Goal: Ask a question

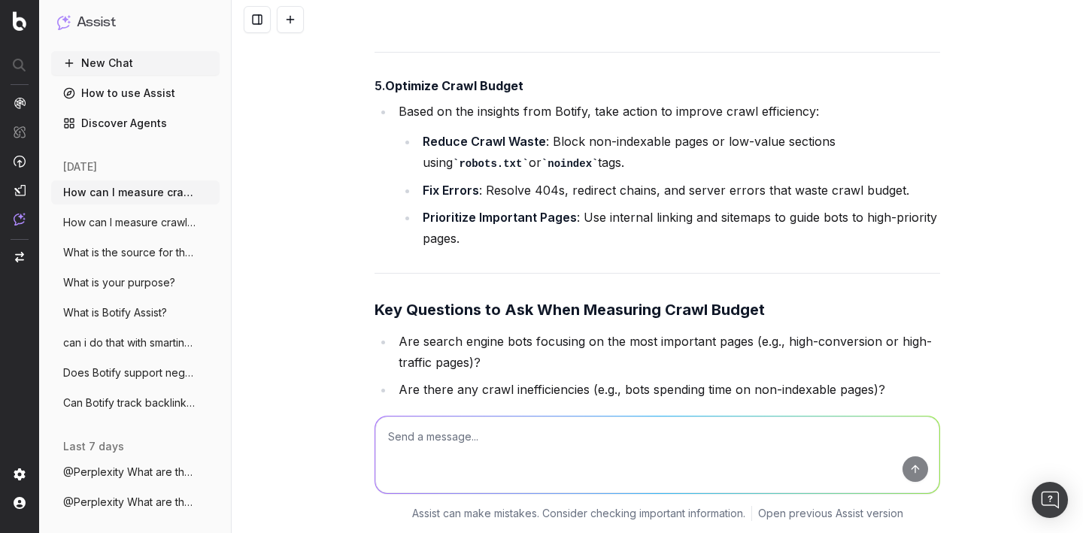
click at [469, 435] on textarea at bounding box center [657, 455] width 564 height 77
type textarea "How do I use regex in Botify to find keywords?"
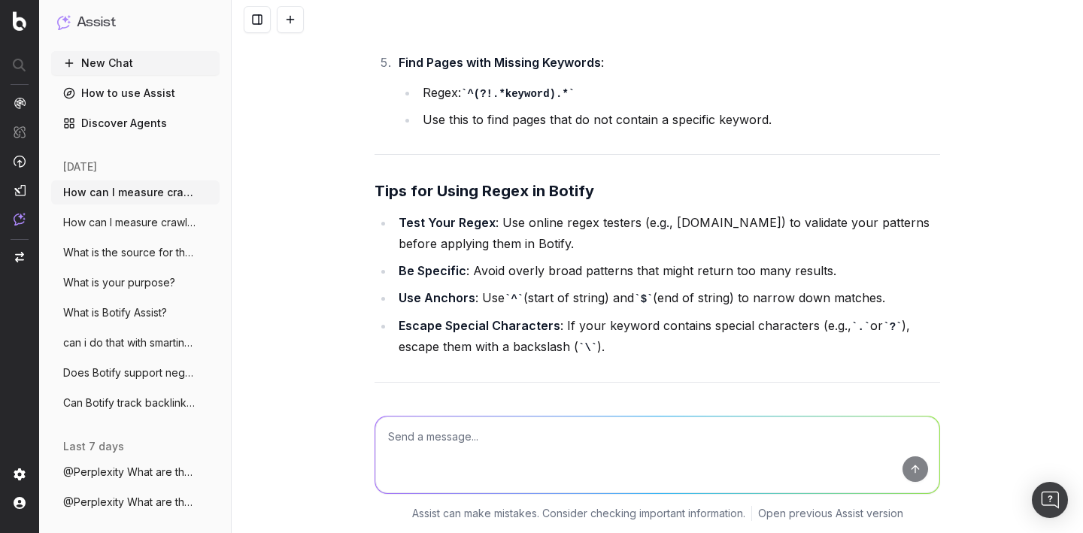
scroll to position [13712, 0]
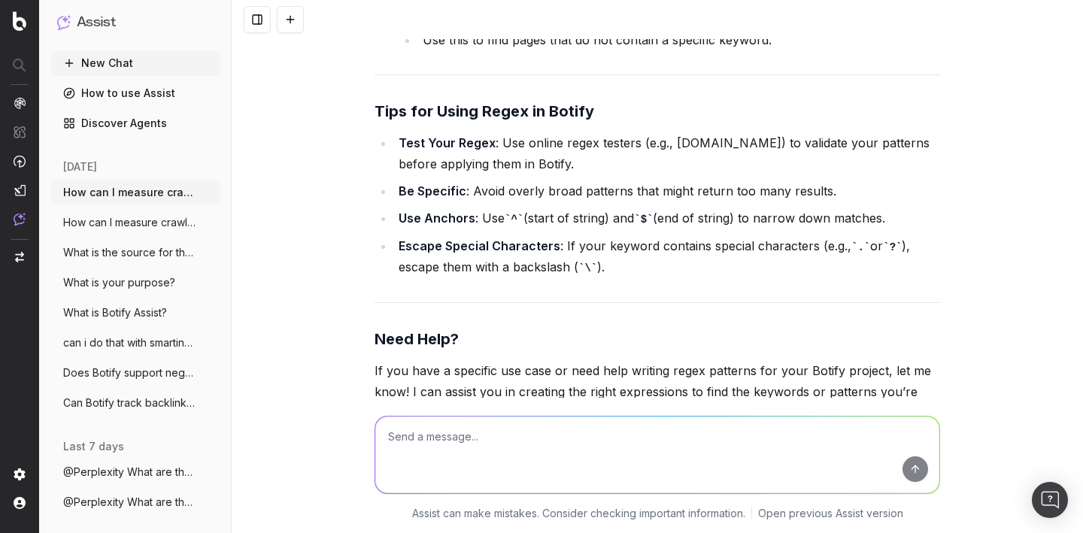
paste textarea "How can I find my crawl start URL in Botify?"
type textarea "How can I find my crawl start URL in Botify?"
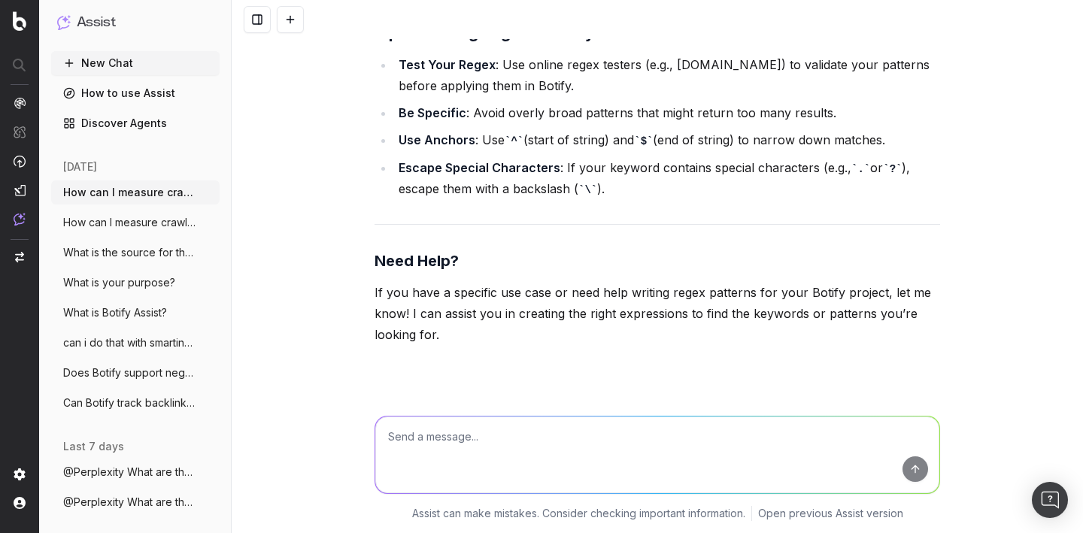
scroll to position [14765, 0]
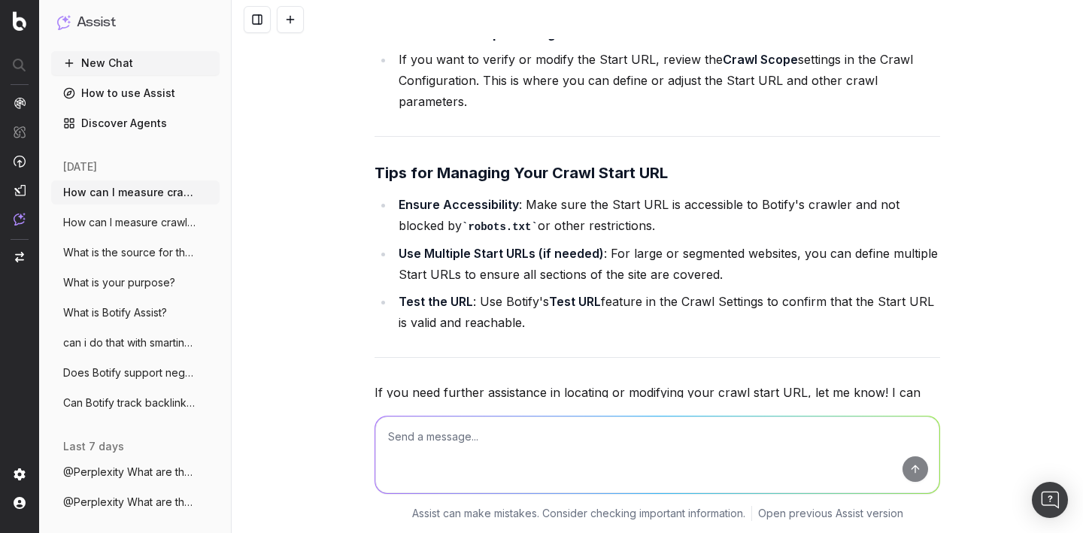
click at [472, 444] on textarea at bounding box center [657, 455] width 564 height 77
paste textarea "Brings me to the report in Botify"
type textarea "Brings me to the report in Botify"
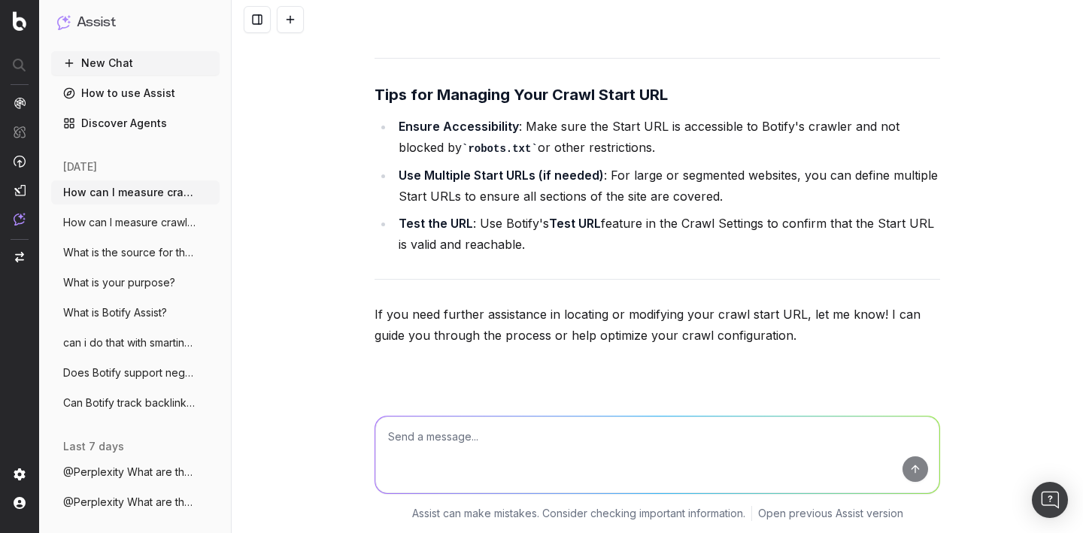
scroll to position [15057, 0]
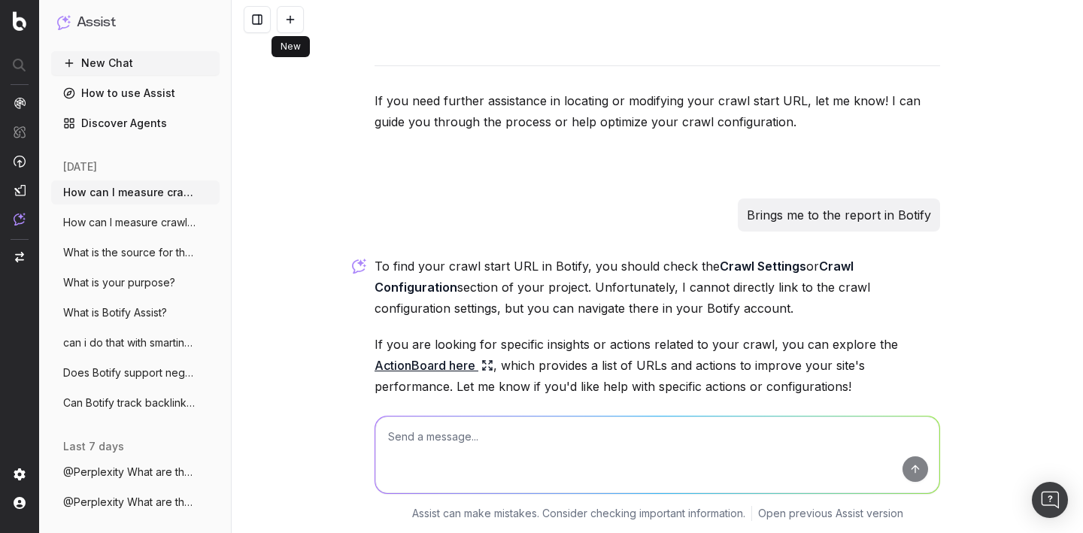
click at [293, 15] on button at bounding box center [290, 19] width 27 height 27
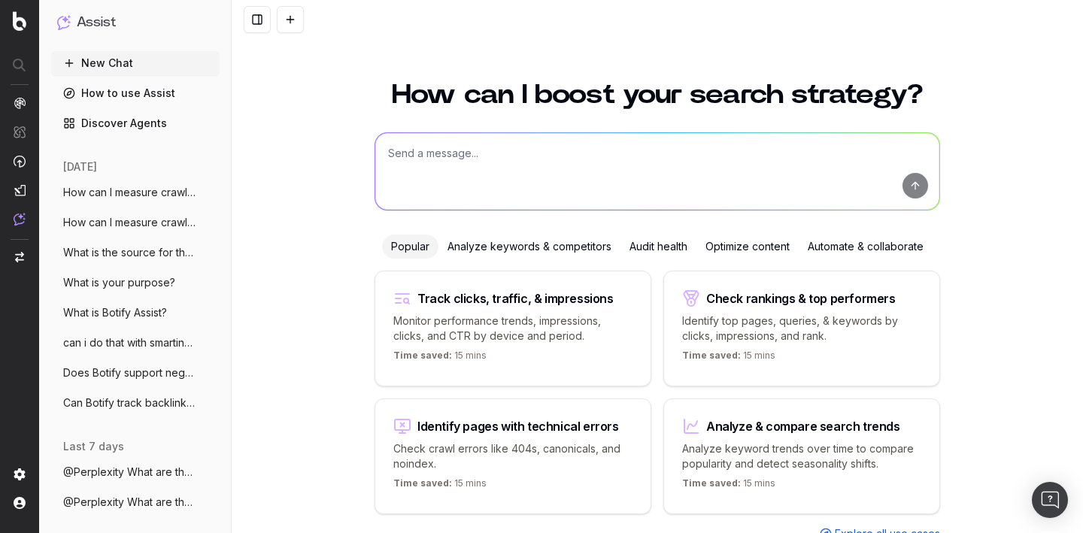
scroll to position [50, 0]
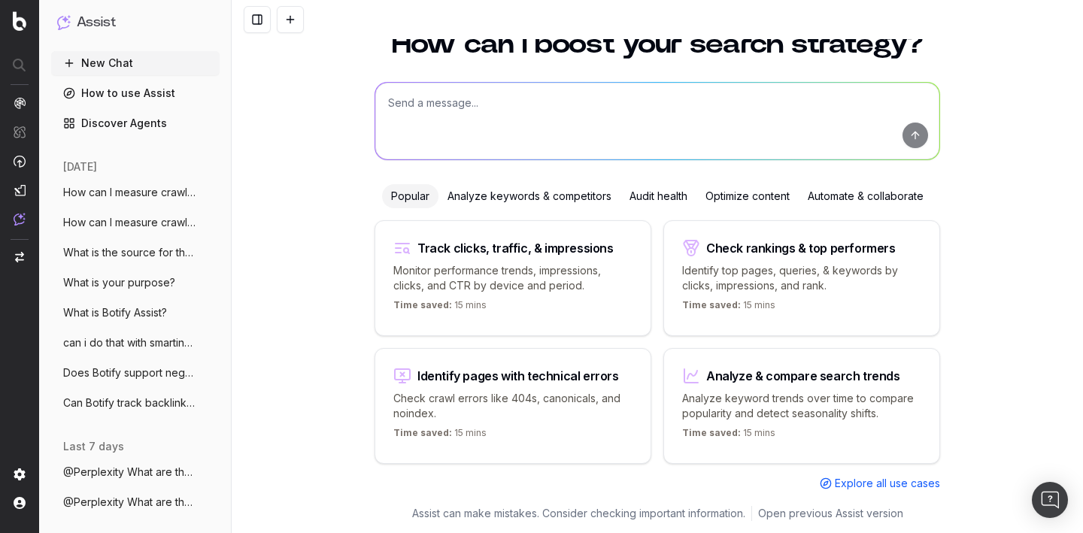
click at [433, 120] on textarea at bounding box center [657, 121] width 564 height 77
paste textarea "Brings me to the report in Botify"
type textarea "Brings me to the report in Botify"
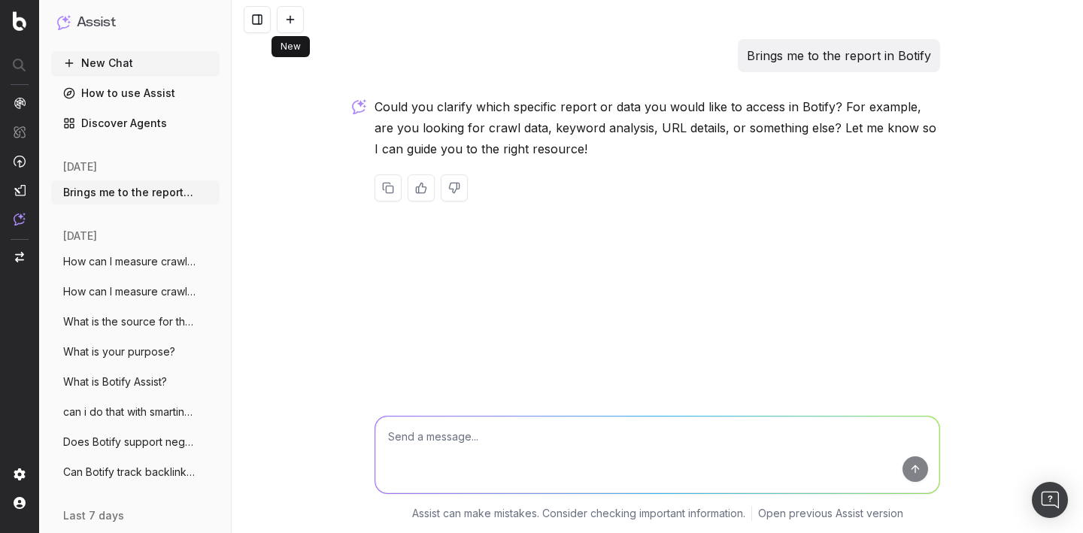
click at [292, 18] on button at bounding box center [290, 19] width 27 height 27
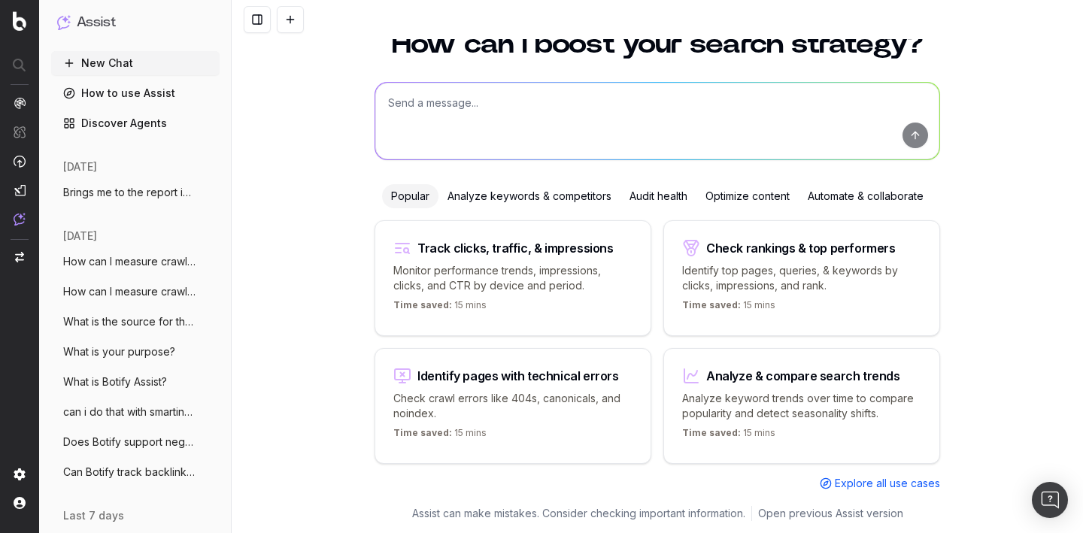
click at [465, 104] on textarea at bounding box center [657, 121] width 564 height 77
paste textarea "Where can I view Core Web Vital scores in Botify?"
type textarea "Where can I view Core Web Vital scores in Botify?"
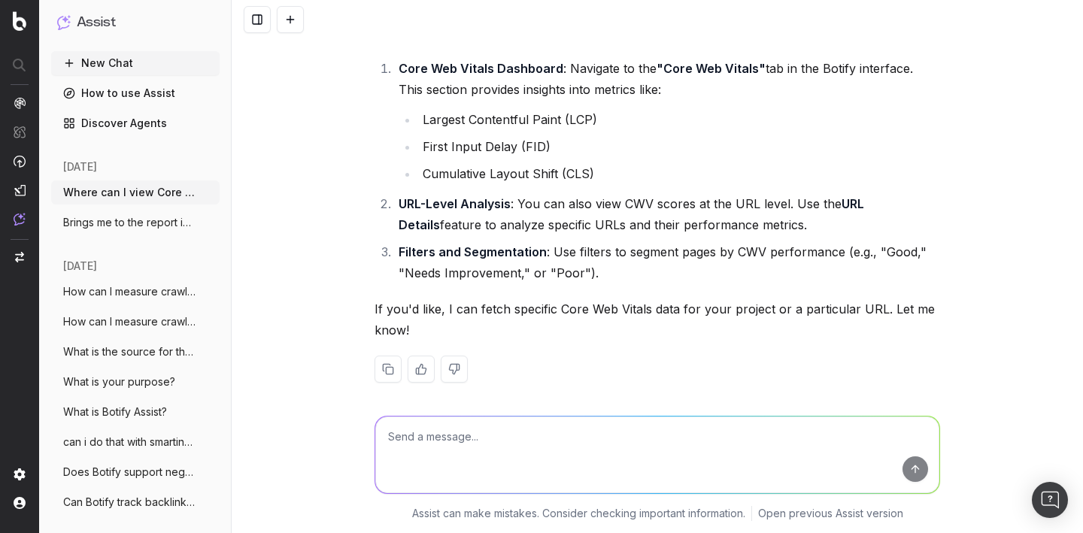
scroll to position [162, 0]
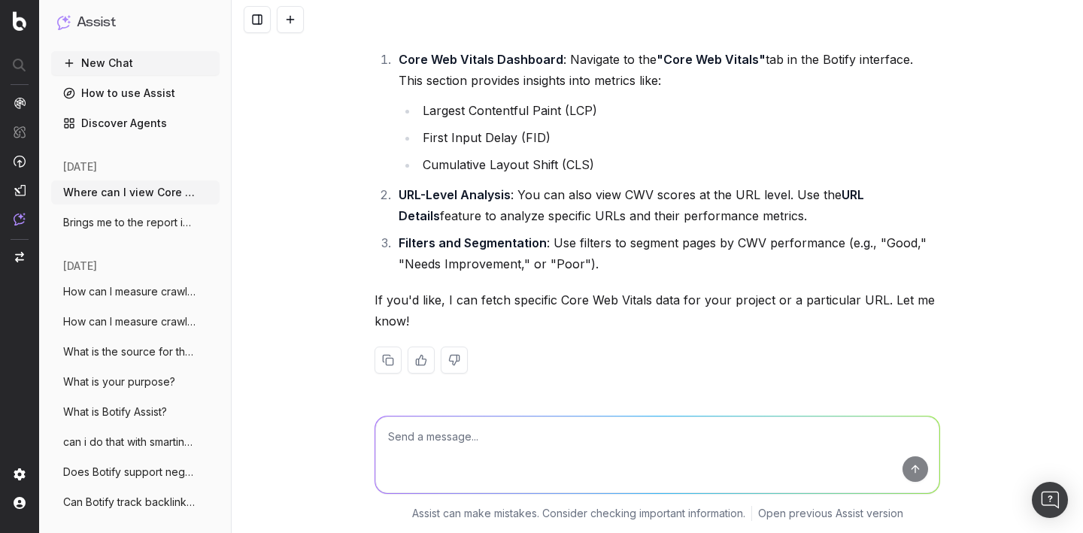
paste textarea "Brings me to the report in Botify"
type textarea "Brings me to the report in Botify"
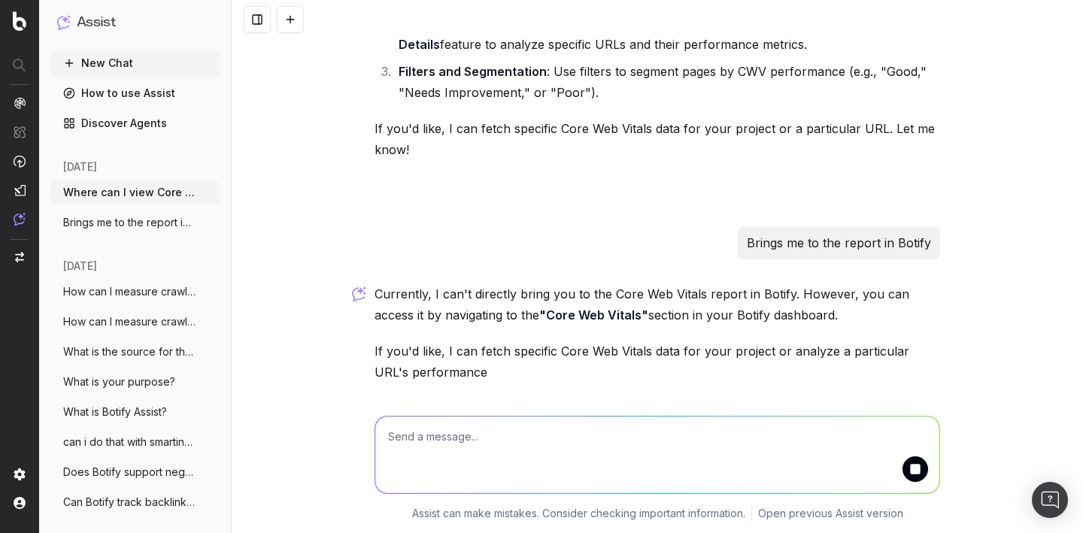
scroll to position [384, 0]
